Goal: Transaction & Acquisition: Purchase product/service

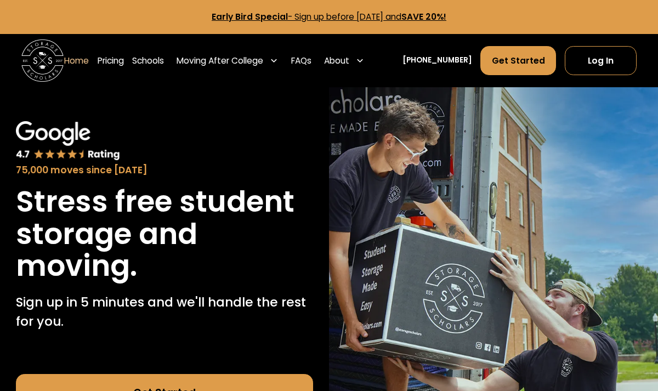
scroll to position [3, 0]
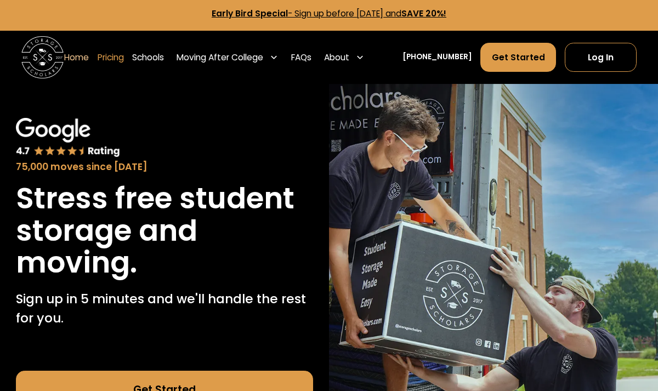
click at [124, 59] on link "Pricing" at bounding box center [111, 57] width 26 height 30
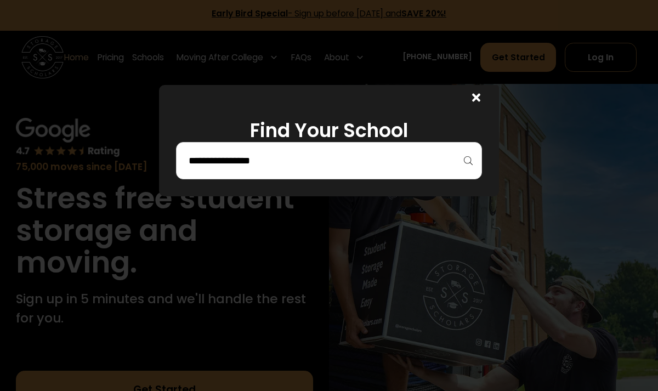
click at [347, 174] on div at bounding box center [329, 160] width 306 height 37
click at [330, 157] on input "search" at bounding box center [329, 160] width 283 height 19
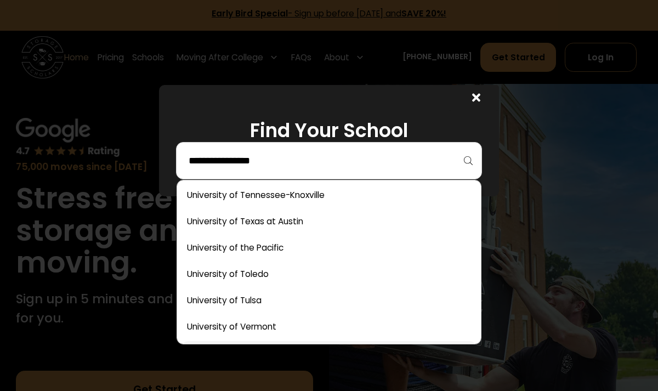
scroll to position [6215, 0]
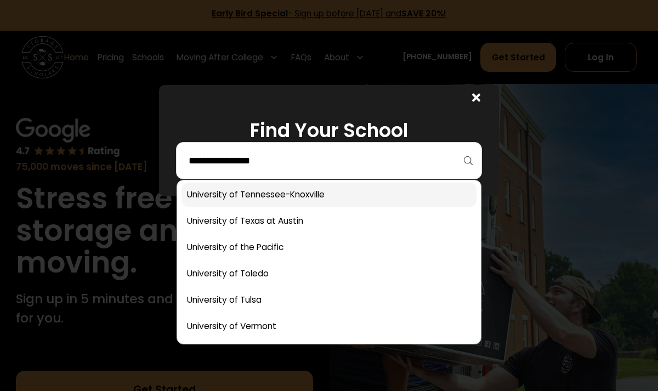
click at [275, 196] on link at bounding box center [329, 195] width 295 height 24
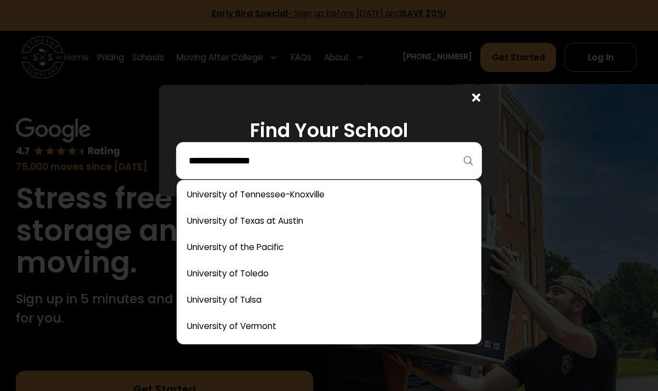
click at [435, 151] on input "search" at bounding box center [329, 160] width 283 height 19
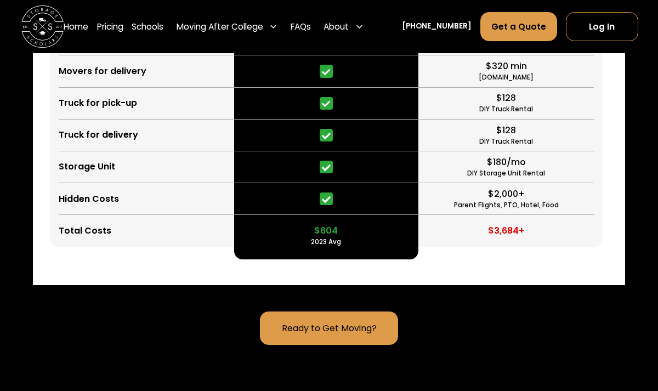
scroll to position [2933, 0]
